Goal: Transaction & Acquisition: Obtain resource

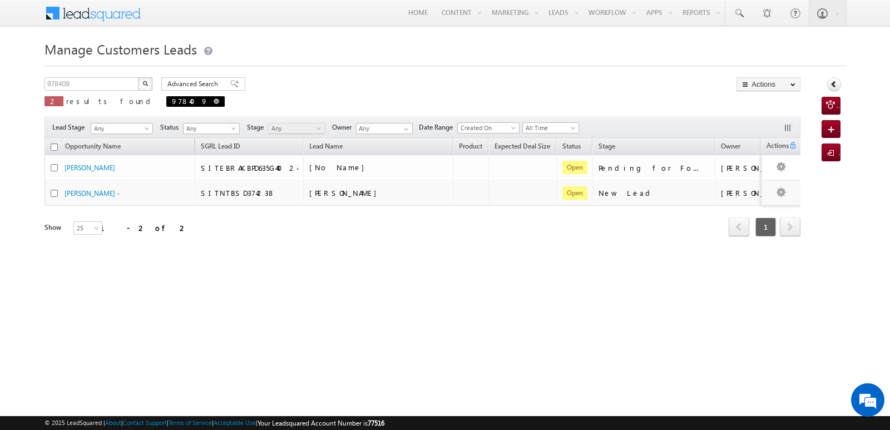
click at [214, 100] on span at bounding box center [217, 101] width 6 height 6
type input "Search Customers Leads"
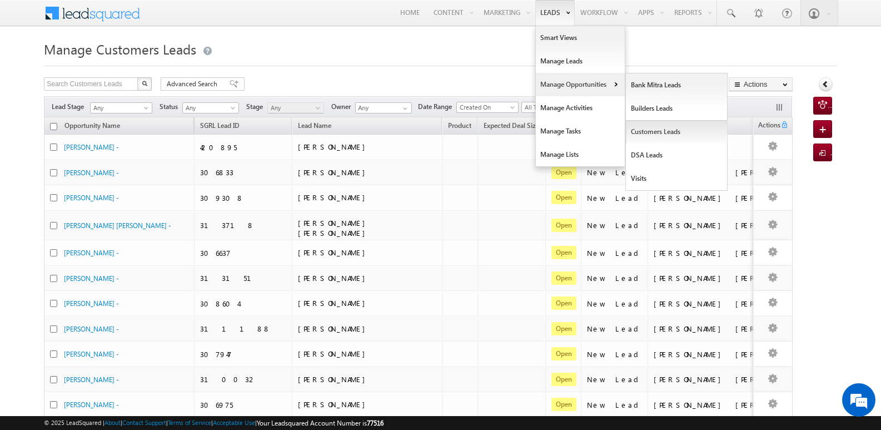
click at [650, 128] on link "Customers Leads" at bounding box center [677, 131] width 102 height 23
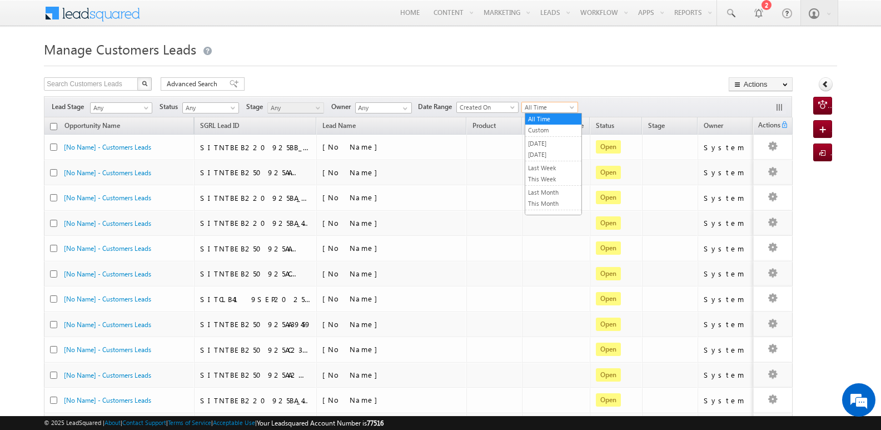
click at [567, 107] on span "All Time" at bounding box center [548, 107] width 53 height 10
click at [534, 159] on link "[DATE]" at bounding box center [553, 155] width 56 height 10
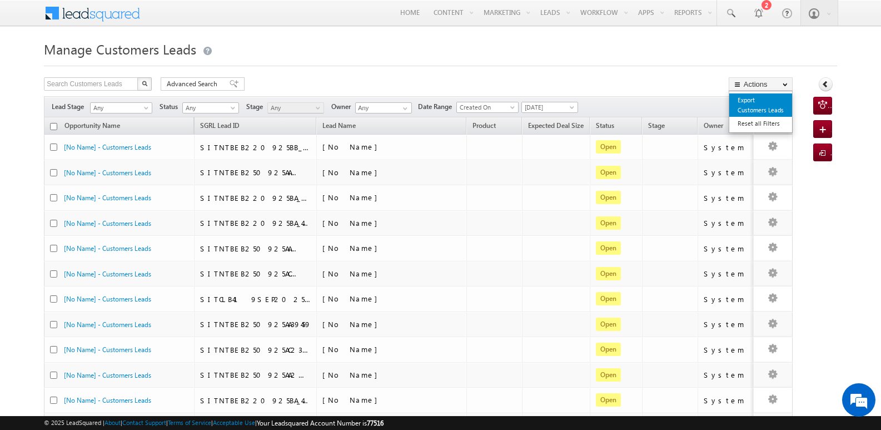
click at [745, 108] on link "Export Customers Leads" at bounding box center [761, 104] width 63 height 23
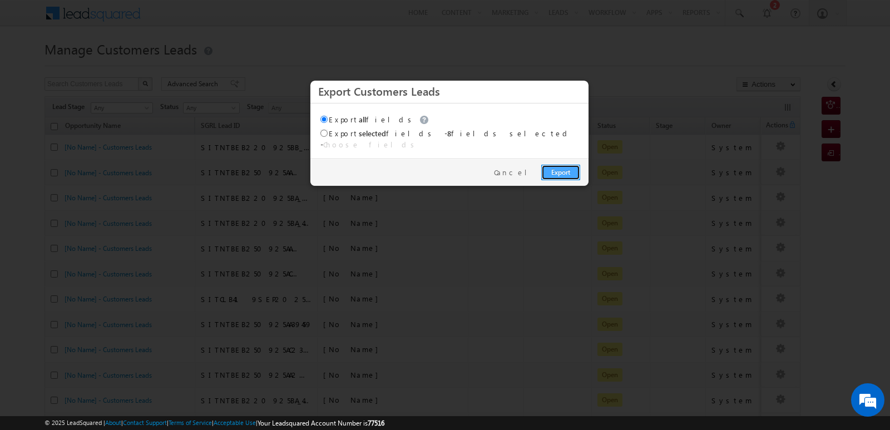
click at [555, 165] on link "Export" at bounding box center [560, 173] width 39 height 16
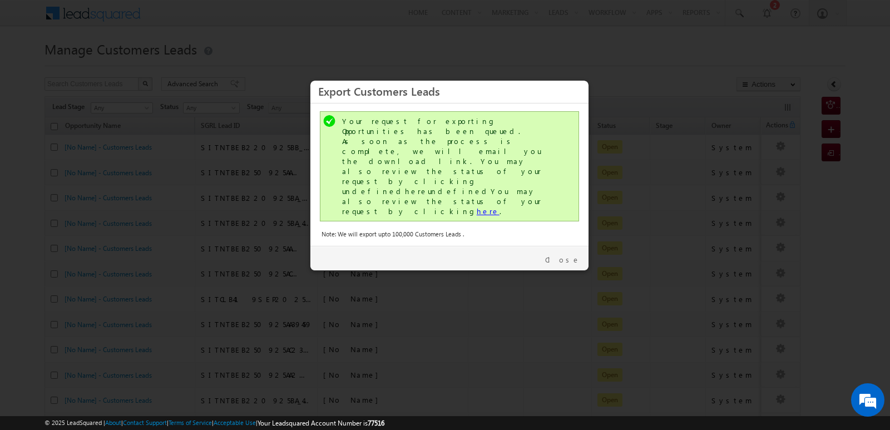
click at [477, 206] on link "here" at bounding box center [488, 210] width 23 height 9
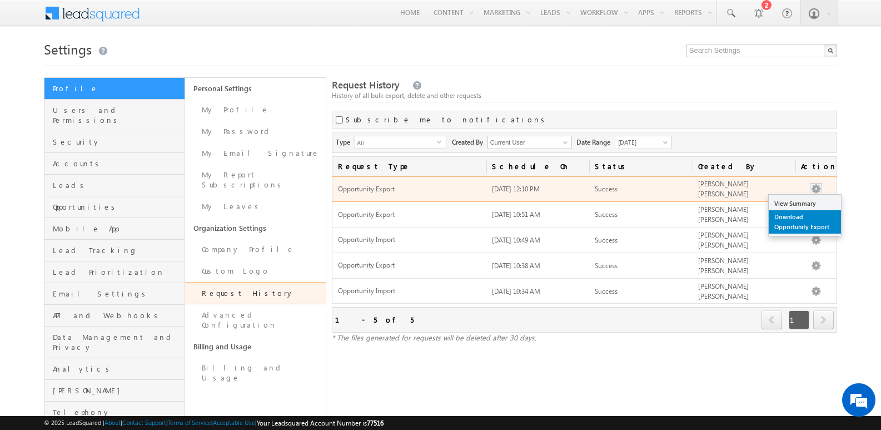
click at [800, 230] on link "Download Opportunity Export" at bounding box center [805, 221] width 72 height 23
